Goal: Information Seeking & Learning: Learn about a topic

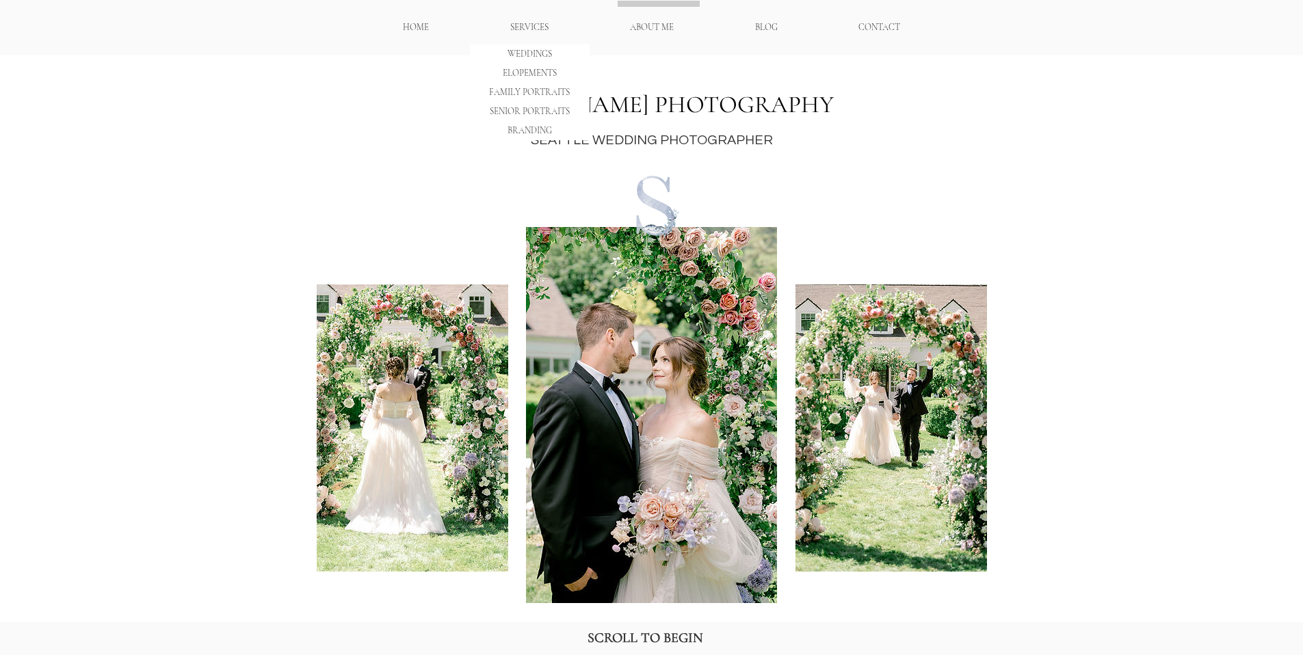
click at [532, 27] on p "SERVICES" at bounding box center [529, 28] width 52 height 24
click at [536, 52] on p "WEDDINGS" at bounding box center [529, 53] width 53 height 19
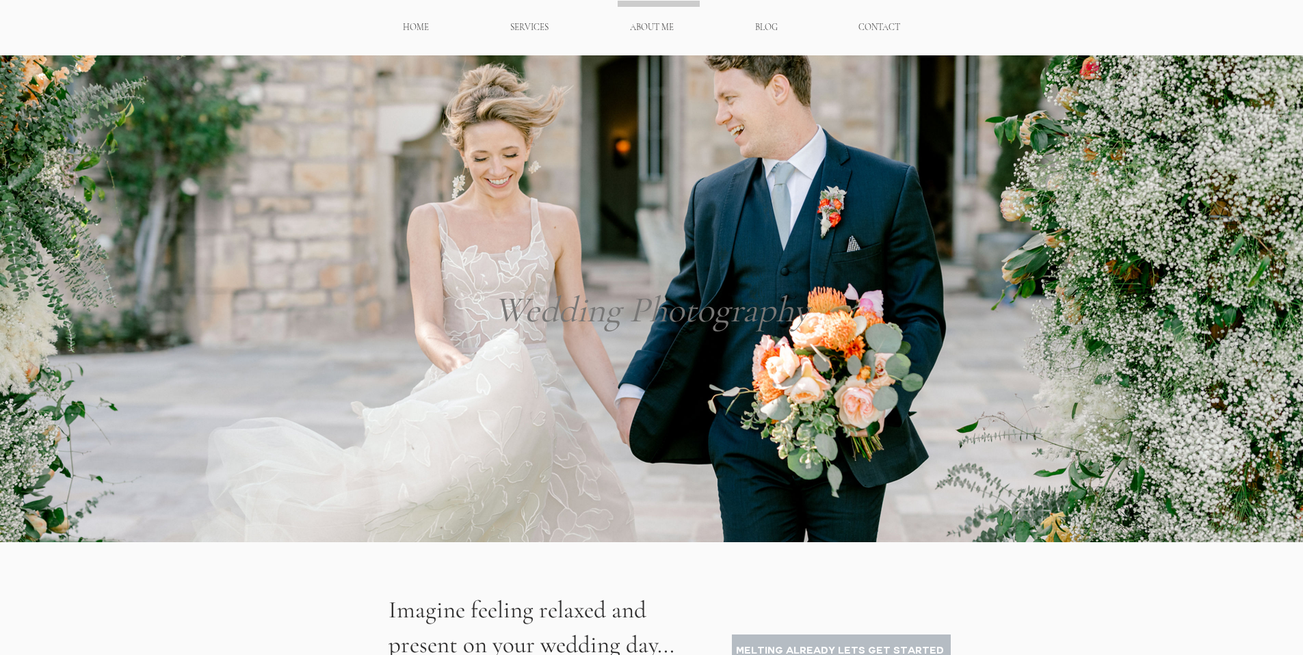
click at [648, 25] on p "ABOUT ME" at bounding box center [651, 28] width 57 height 24
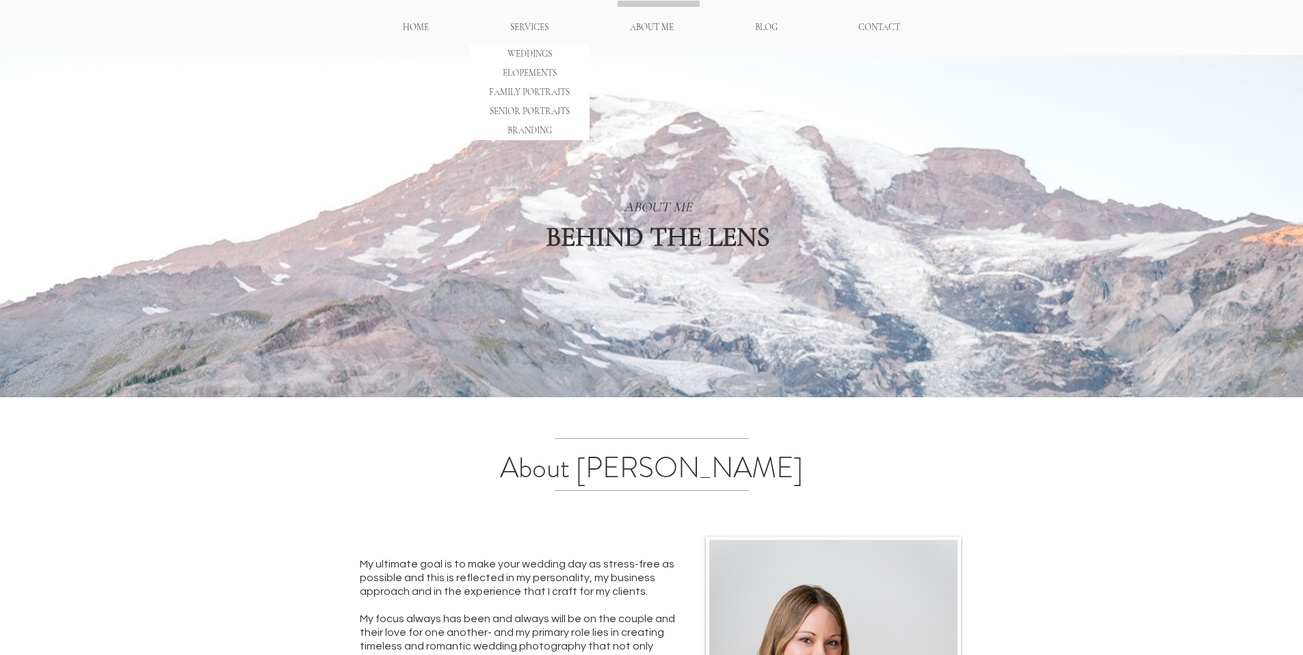
click at [524, 29] on p "SERVICES" at bounding box center [529, 28] width 52 height 24
click at [525, 92] on p "FAMILY PORTRAITS" at bounding box center [530, 92] width 90 height 19
